Goal: Information Seeking & Learning: Learn about a topic

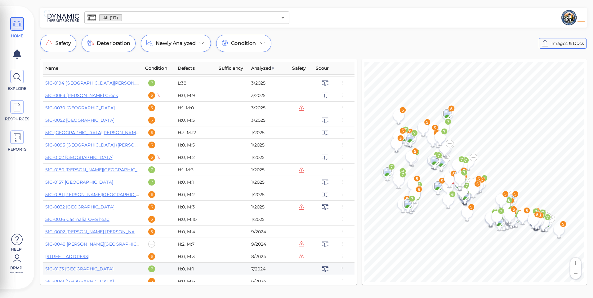
scroll to position [186, 0]
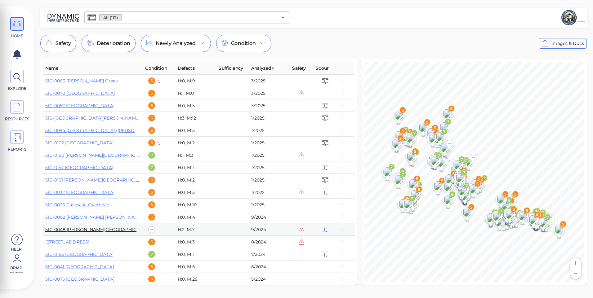
click at [93, 228] on link "51C-0048 [PERSON_NAME][GEOGRAPHIC_DATA]" at bounding box center [98, 230] width 107 height 6
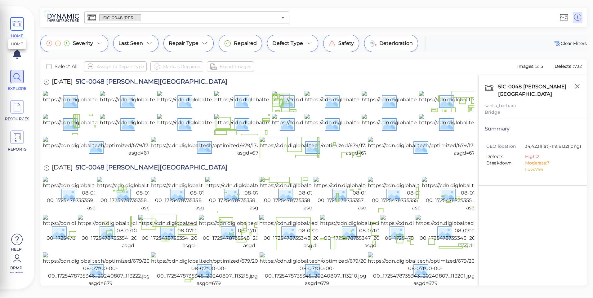
click at [14, 31] on icon at bounding box center [16, 24] width 9 height 14
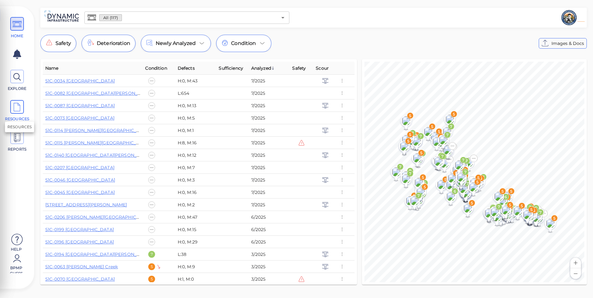
click at [23, 102] on span at bounding box center [17, 107] width 14 height 14
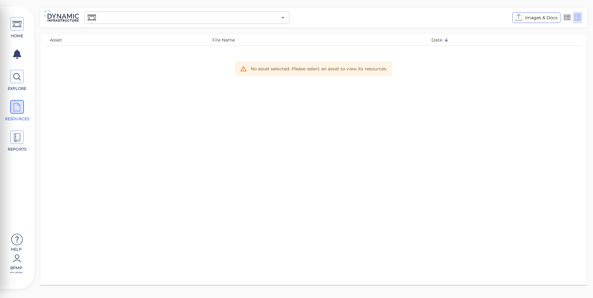
click at [234, 12] on div "​" at bounding box center [186, 17] width 205 height 12
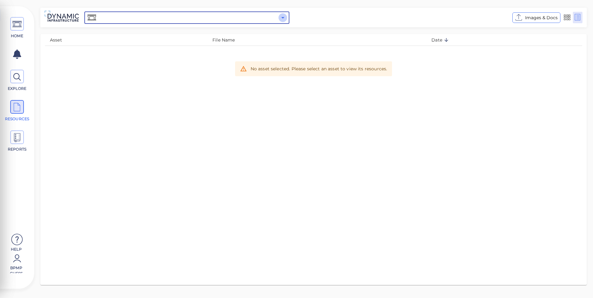
click at [280, 16] on icon "Open" at bounding box center [282, 17] width 7 height 7
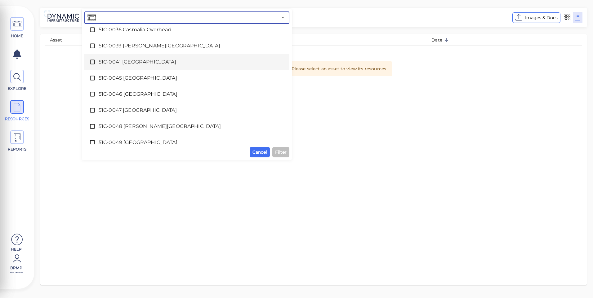
scroll to position [186, 0]
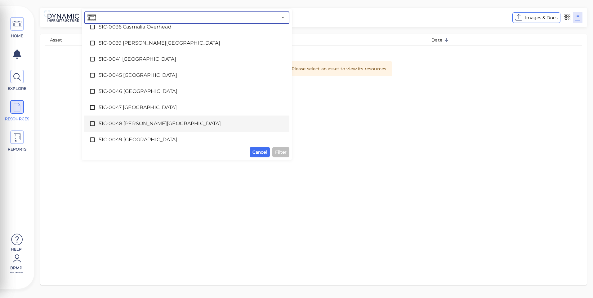
click at [145, 125] on span "51C-0048 [PERSON_NAME][GEOGRAPHIC_DATA]" at bounding box center [187, 123] width 176 height 7
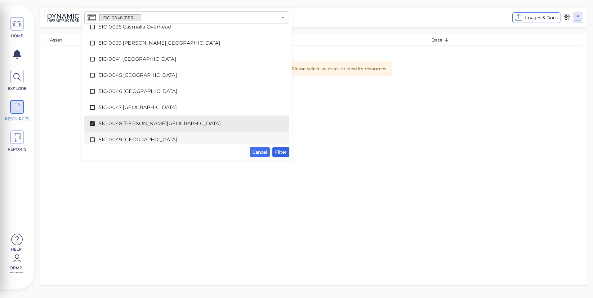
click at [279, 152] on span "Filter" at bounding box center [280, 152] width 11 height 7
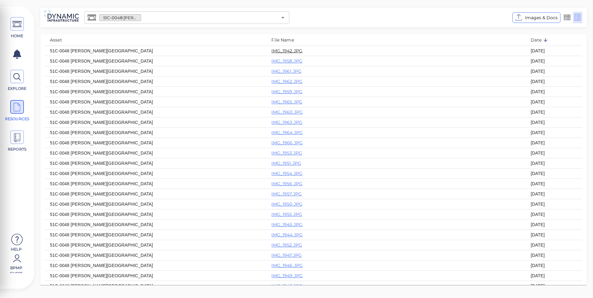
click at [271, 50] on link "IMG_1942.JPG" at bounding box center [286, 51] width 31 height 6
click at [271, 62] on link "IMG_1958.JPG" at bounding box center [286, 61] width 31 height 6
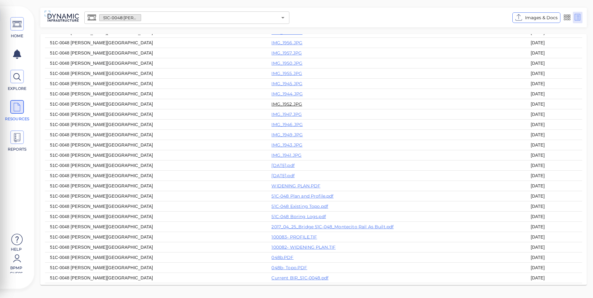
scroll to position [155, 0]
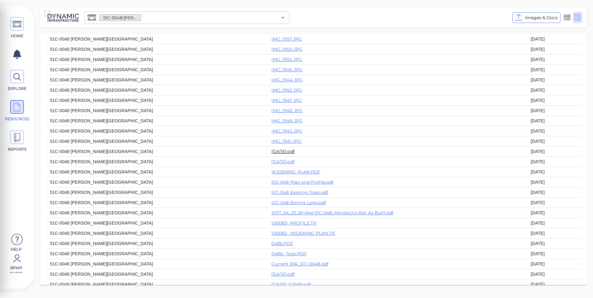
click at [271, 154] on link "[DATE].pdf" at bounding box center [282, 152] width 23 height 6
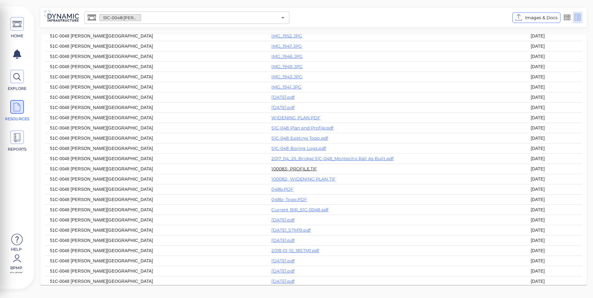
scroll to position [217, 0]
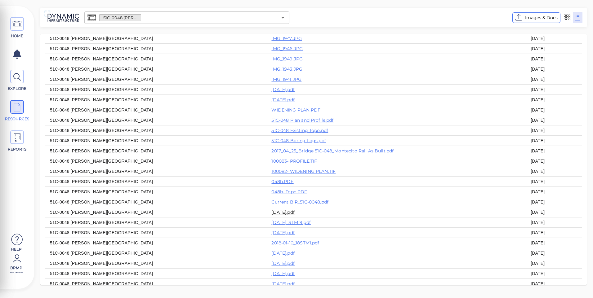
click at [271, 215] on link "[DATE].pdf" at bounding box center [282, 213] width 23 height 6
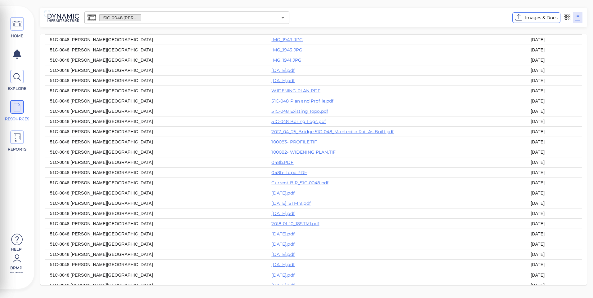
scroll to position [277, 0]
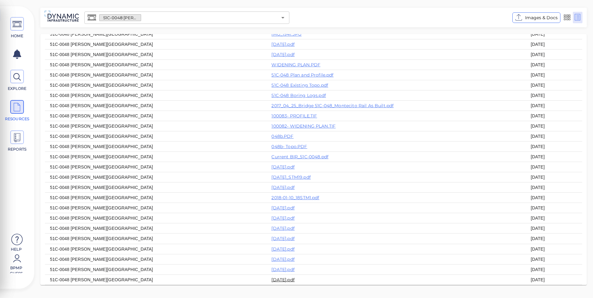
click at [271, 279] on link "[DATE].pdf" at bounding box center [282, 280] width 23 height 6
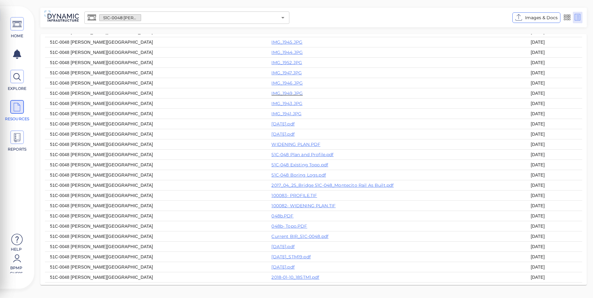
scroll to position [153, 0]
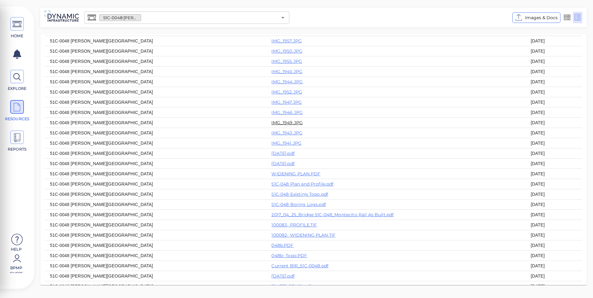
click at [271, 126] on link "IMG_1949.JPG" at bounding box center [286, 123] width 31 height 6
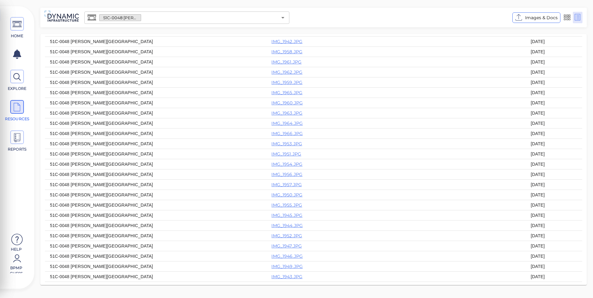
scroll to position [0, 0]
click at [17, 32] on span "HOME" at bounding box center [17, 28] width 28 height 22
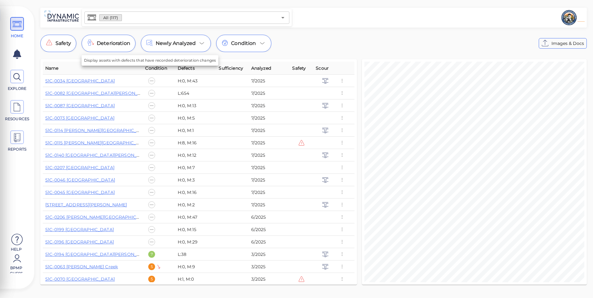
click at [156, 14] on input "text" at bounding box center [199, 17] width 155 height 9
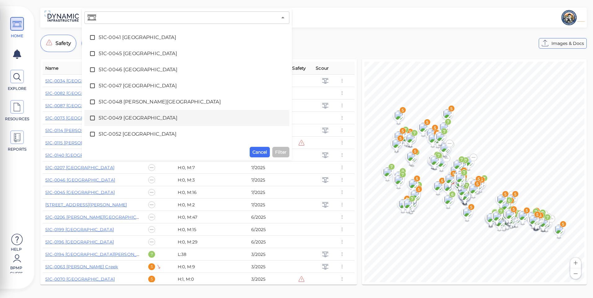
scroll to position [217, 0]
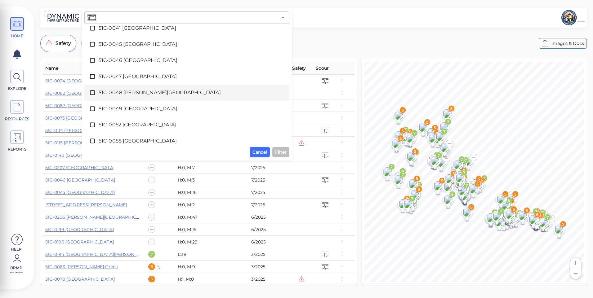
click at [134, 92] on span "51C-0048 [PERSON_NAME][GEOGRAPHIC_DATA]" at bounding box center [187, 92] width 176 height 7
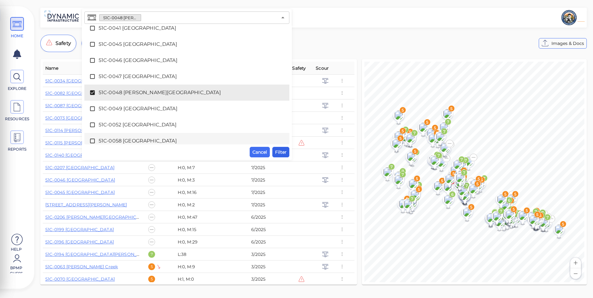
click at [276, 149] on span "Filter" at bounding box center [280, 152] width 11 height 7
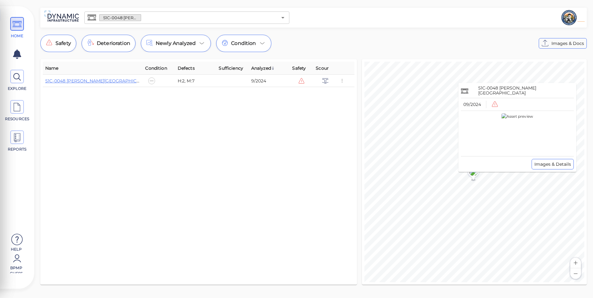
click at [502, 149] on img at bounding box center [518, 134] width 32 height 40
click at [544, 164] on span "Images & Details" at bounding box center [552, 164] width 37 height 7
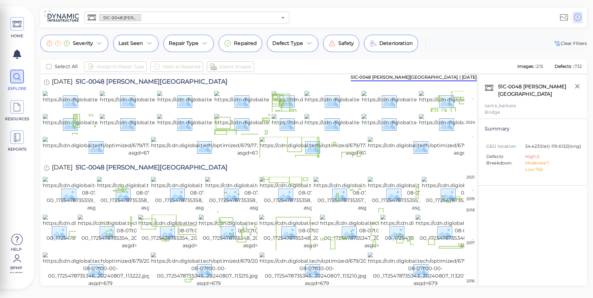
click at [102, 82] on span "51C-0048 [PERSON_NAME][GEOGRAPHIC_DATA]" at bounding box center [150, 82] width 155 height 8
click at [199, 84] on div "[DATE] 51C-0048 [PERSON_NAME][GEOGRAPHIC_DATA]" at bounding box center [258, 82] width 431 height 17
click at [428, 79] on div "51C-0048 [PERSON_NAME][GEOGRAPHIC_DATA] | [DATE]" at bounding box center [414, 77] width 126 height 7
click at [382, 43] on span "Deterioration" at bounding box center [395, 43] width 33 height 7
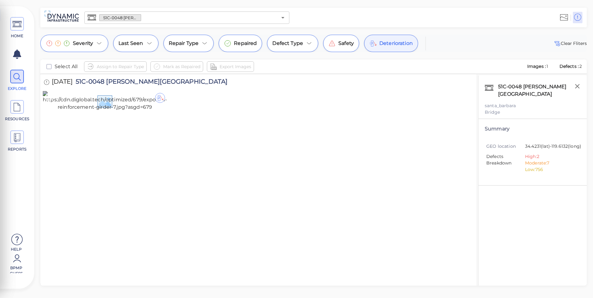
click at [126, 111] on img at bounding box center [105, 101] width 124 height 20
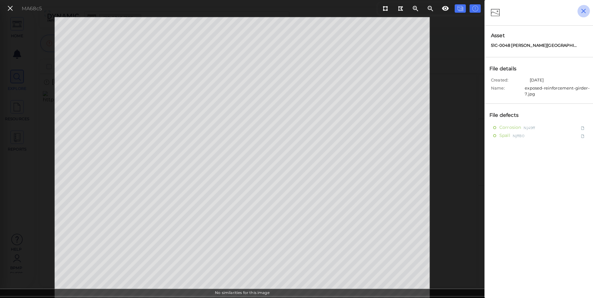
click at [583, 11] on icon "button" at bounding box center [583, 11] width 5 height 5
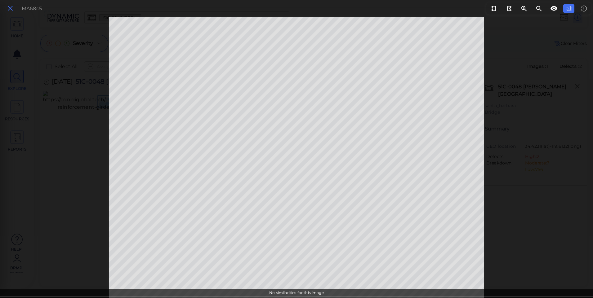
click at [11, 10] on icon at bounding box center [10, 8] width 7 height 8
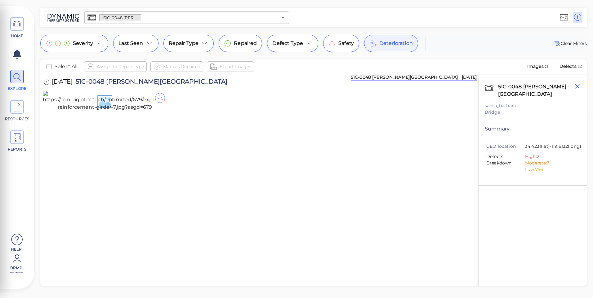
click at [575, 84] on icon "button" at bounding box center [577, 87] width 8 height 8
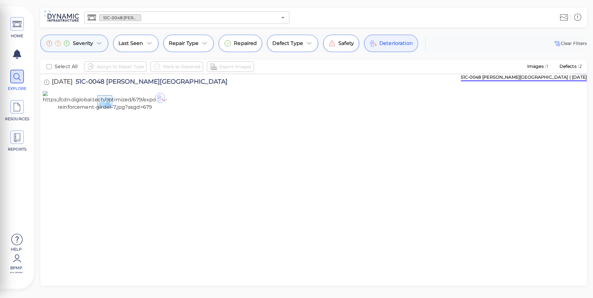
click at [101, 36] on div "Severity" at bounding box center [74, 43] width 68 height 17
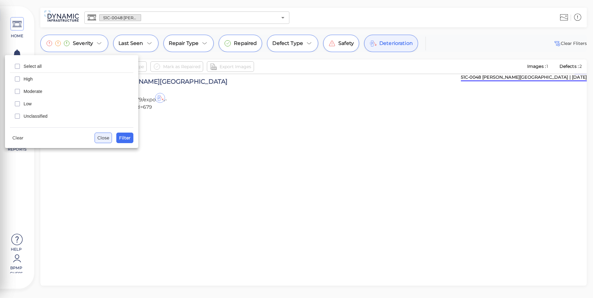
click at [102, 140] on span "Close" at bounding box center [103, 137] width 12 height 7
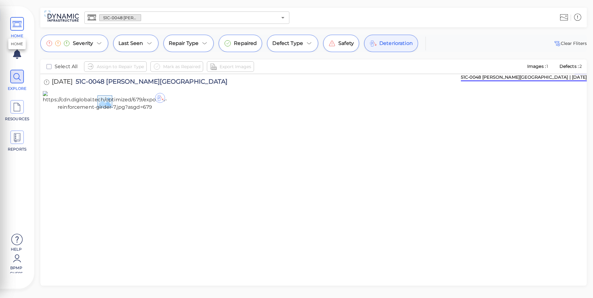
click at [20, 21] on icon at bounding box center [16, 24] width 9 height 14
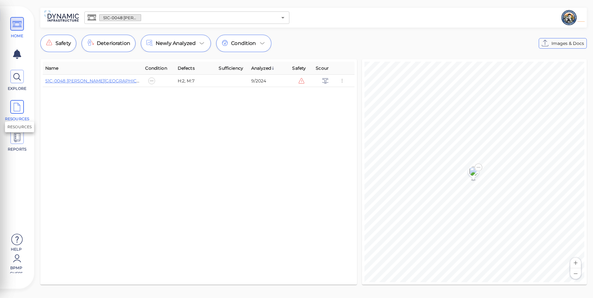
click at [21, 101] on icon at bounding box center [16, 107] width 9 height 14
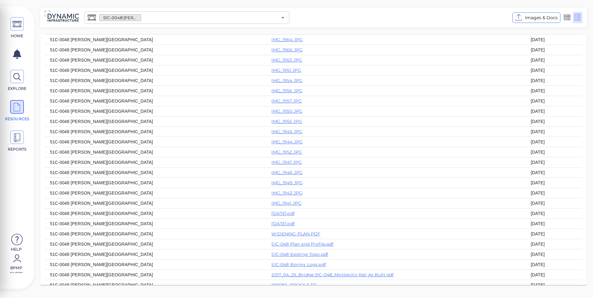
scroll to position [124, 0]
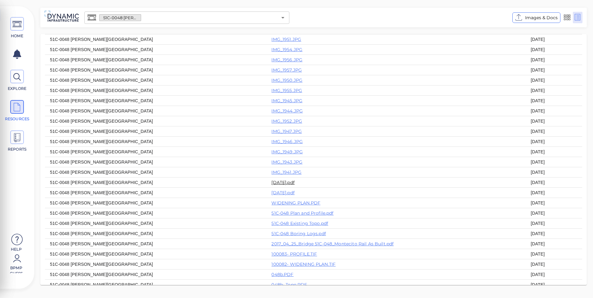
click at [271, 185] on link "[DATE].pdf" at bounding box center [282, 183] width 23 height 6
click at [271, 216] on link "51C-048 Plan and Profile.pdf" at bounding box center [302, 214] width 62 height 6
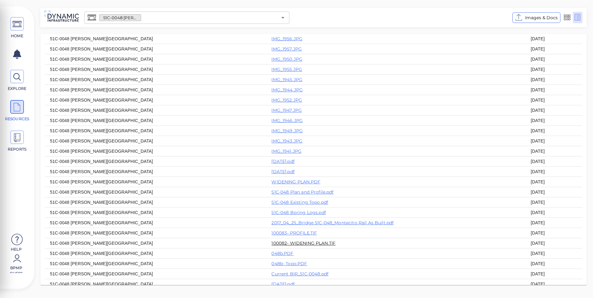
scroll to position [155, 0]
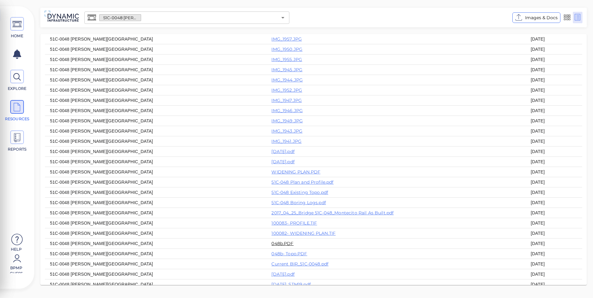
click at [271, 247] on link "048b.PDF" at bounding box center [282, 244] width 22 height 6
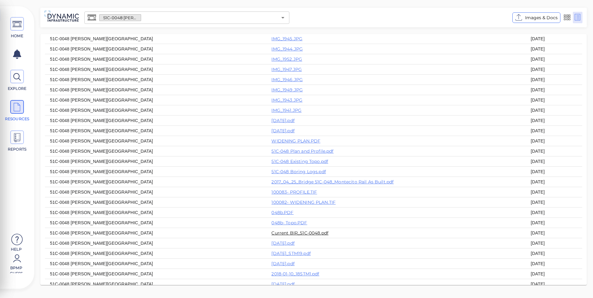
click at [271, 236] on link "Current BIR_51C-0048.pdf" at bounding box center [299, 233] width 57 height 6
click at [271, 246] on link "[DATE].pdf" at bounding box center [282, 244] width 23 height 6
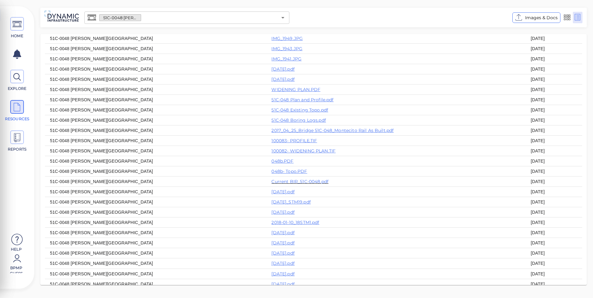
scroll to position [248, 0]
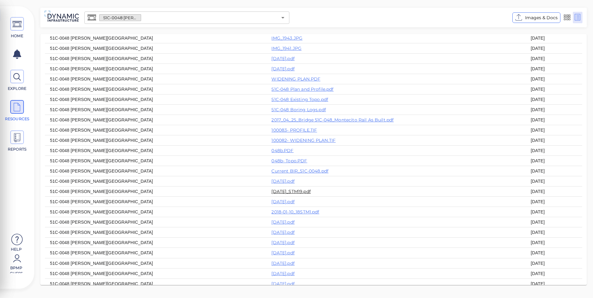
click at [271, 194] on link "[DATE]_STM19.pdf" at bounding box center [290, 192] width 39 height 6
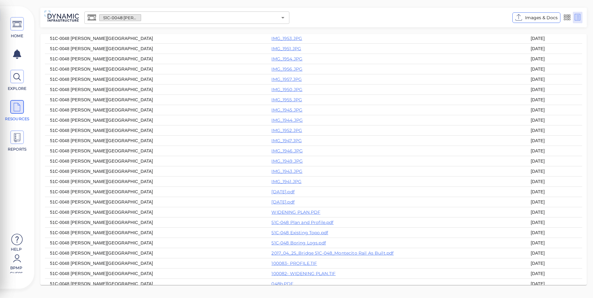
scroll to position [124, 0]
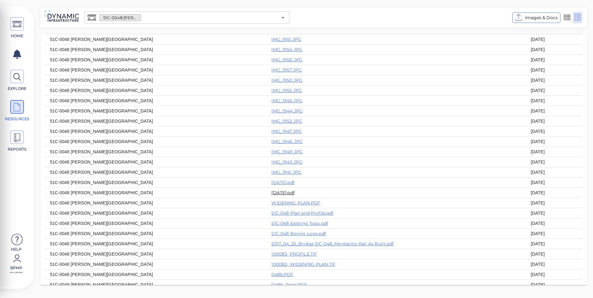
click at [271, 196] on link "[DATE].pdf" at bounding box center [282, 193] width 23 height 6
click at [19, 27] on icon at bounding box center [16, 24] width 9 height 14
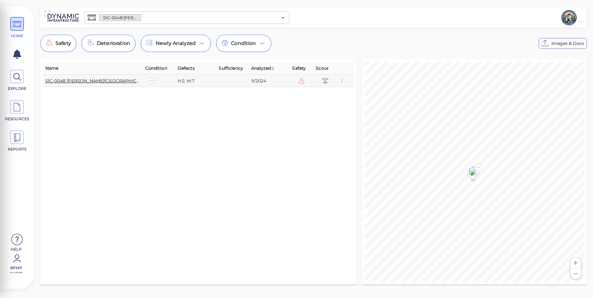
click at [78, 81] on link "51C-0048 [PERSON_NAME][GEOGRAPHIC_DATA]" at bounding box center [98, 81] width 107 height 6
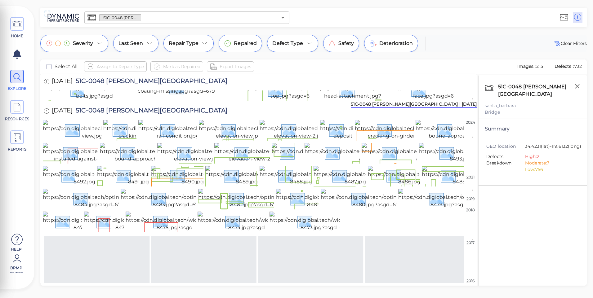
scroll to position [248, 0]
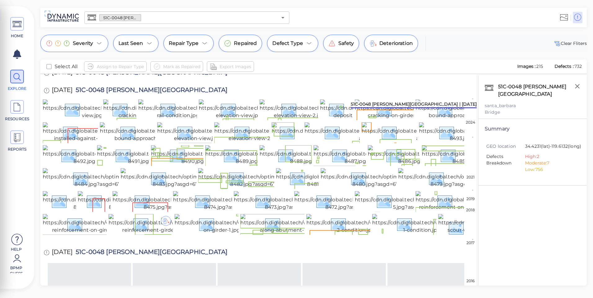
click at [124, 39] on img at bounding box center [100, 22] width 115 height 35
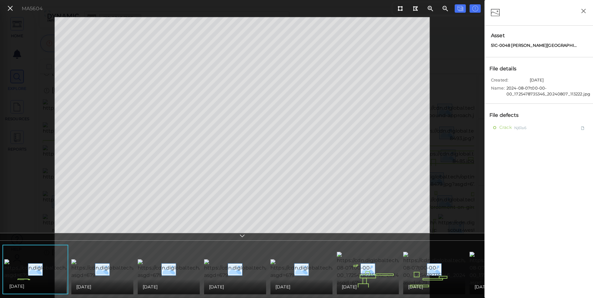
click at [533, 91] on span "2024-08-07t00-00-00_1725478735346_20240807_113222.jpg" at bounding box center [548, 91] width 84 height 12
click at [586, 14] on icon "button" at bounding box center [584, 11] width 8 height 8
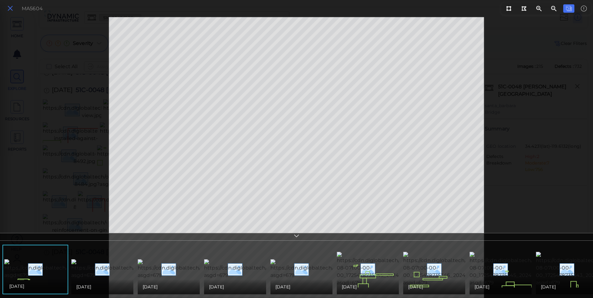
click at [10, 9] on icon at bounding box center [10, 8] width 7 height 8
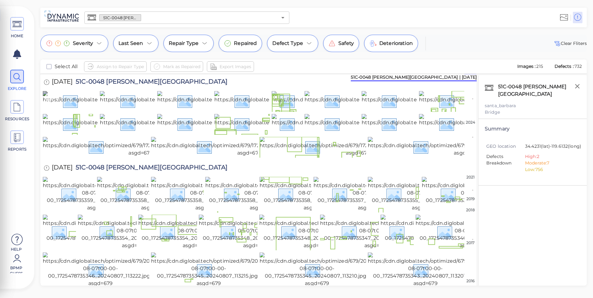
click at [87, 109] on img at bounding box center [140, 101] width 194 height 20
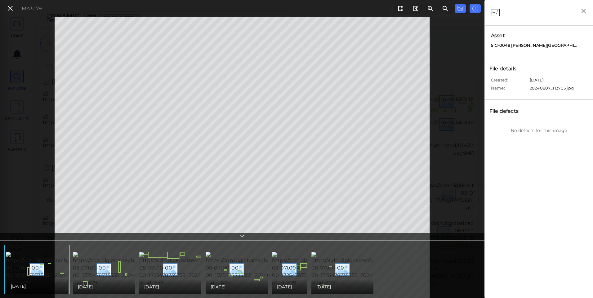
drag, startPoint x: 586, startPoint y: 13, endPoint x: 582, endPoint y: 32, distance: 19.2
click at [582, 32] on div "Asset 51C-0048 [PERSON_NAME][GEOGRAPHIC_DATA] File details Created: [DATE] Name…" at bounding box center [538, 149] width 109 height 298
click at [582, 8] on icon "button" at bounding box center [584, 11] width 8 height 8
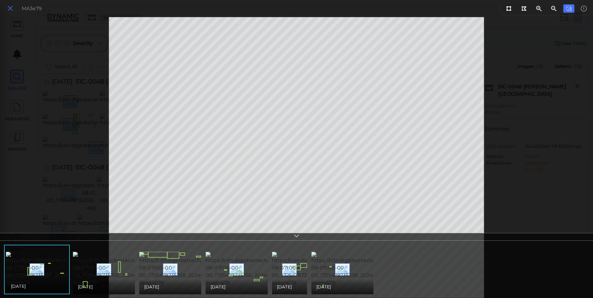
click at [14, 6] on button at bounding box center [10, 8] width 11 height 9
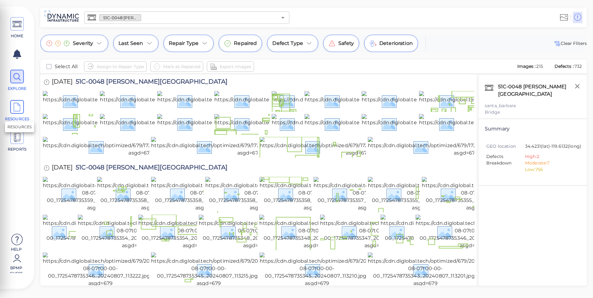
click at [15, 108] on icon at bounding box center [16, 107] width 9 height 14
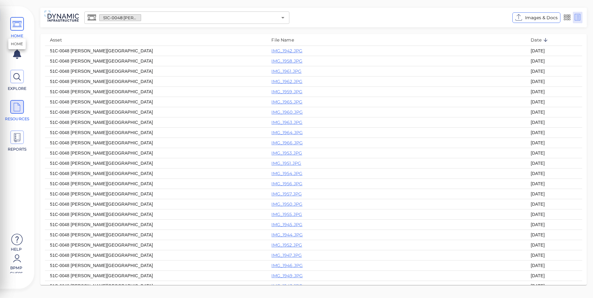
click at [17, 27] on icon at bounding box center [16, 24] width 9 height 14
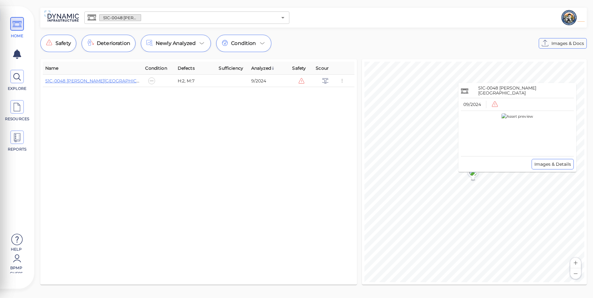
click at [515, 136] on img at bounding box center [518, 134] width 32 height 40
click at [553, 164] on span "Images & Details" at bounding box center [553, 164] width 37 height 7
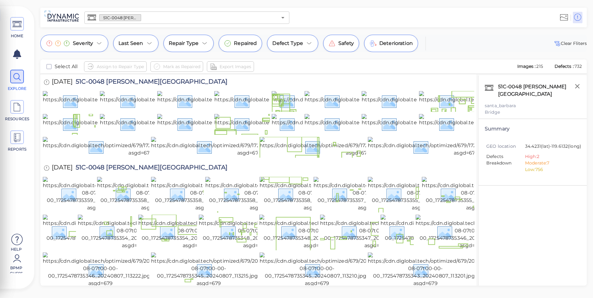
click at [62, 68] on span "Select All" at bounding box center [66, 66] width 23 height 7
click at [50, 69] on icon "checkbox" at bounding box center [48, 66] width 7 height 7
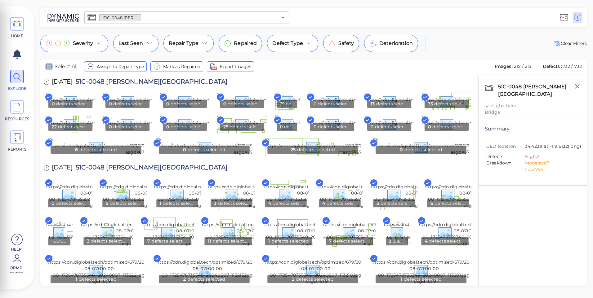
click at [49, 68] on icon "checkbox" at bounding box center [48, 66] width 7 height 7
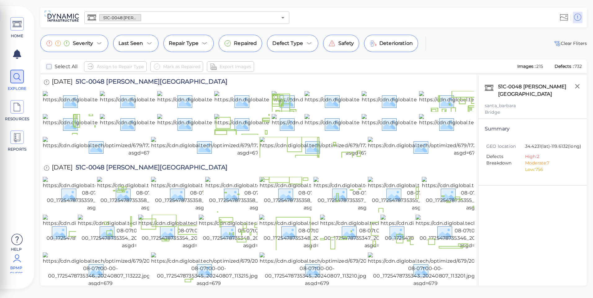
click at [18, 272] on span "BPMP Guess" at bounding box center [16, 269] width 26 height 8
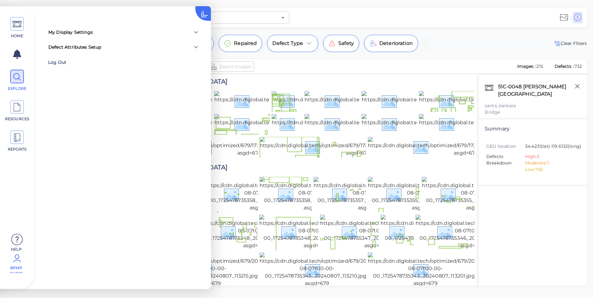
click at [56, 63] on div "Log Out" at bounding box center [88, 63] width 81 height 10
